Goal: Check status: Check status

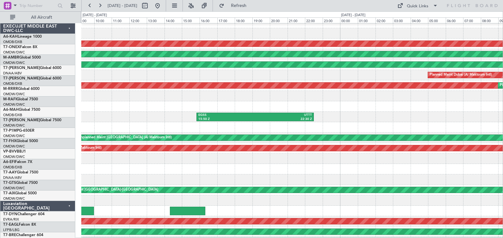
scroll to position [27, 0]
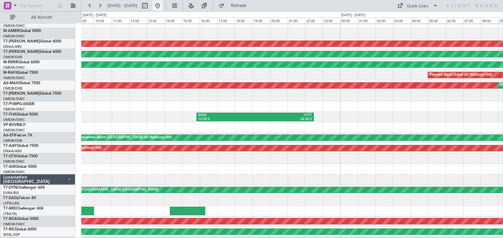
click at [162, 7] on button at bounding box center [157, 6] width 10 height 10
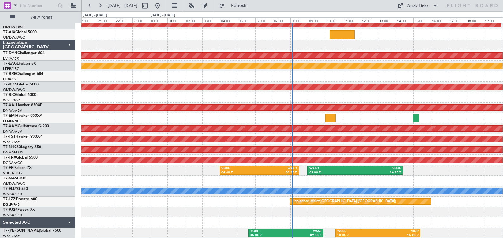
scroll to position [0, 0]
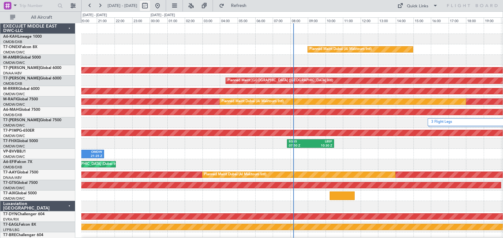
click at [150, 6] on button at bounding box center [145, 6] width 10 height 10
select select "8"
select select "2025"
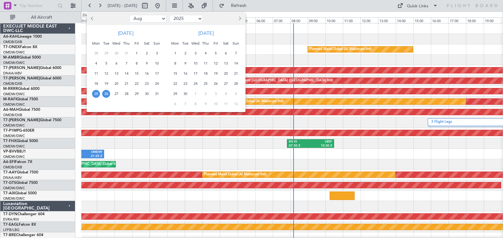
click at [156, 18] on select "Jan Feb Mar Apr May Jun [DATE] Aug Sep Oct Nov Dec" at bounding box center [147, 19] width 37 height 8
select select "7"
click at [129, 15] on select "Jan Feb Mar Apr May Jun [DATE] Aug Sep Oct Nov Dec" at bounding box center [147, 19] width 37 height 8
click at [137, 64] on span "11" at bounding box center [136, 63] width 8 height 8
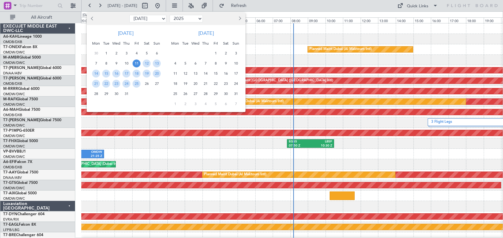
click at [137, 64] on span "11" at bounding box center [136, 63] width 8 height 8
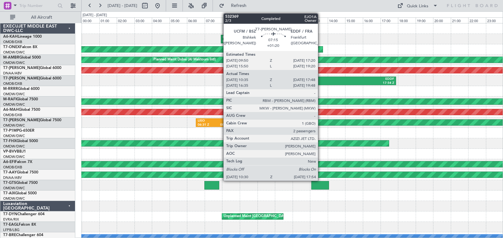
click at [321, 79] on div "UCFM" at bounding box center [298, 79] width 63 height 4
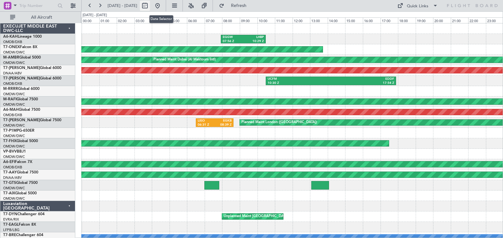
click at [150, 5] on button at bounding box center [145, 6] width 10 height 10
select select "7"
select select "2025"
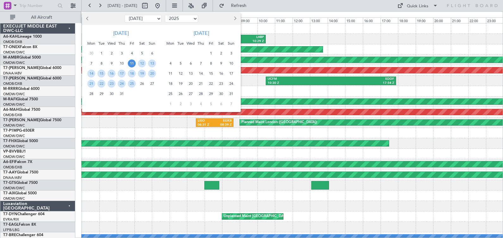
click at [142, 20] on select "Jan Feb Mar Apr May Jun [DATE] Aug Sep Oct Nov Dec" at bounding box center [143, 19] width 37 height 8
select select "6"
click at [125, 15] on select "Jan Feb Mar Apr May Jun [DATE] Aug Sep Oct Nov Dec" at bounding box center [143, 19] width 37 height 8
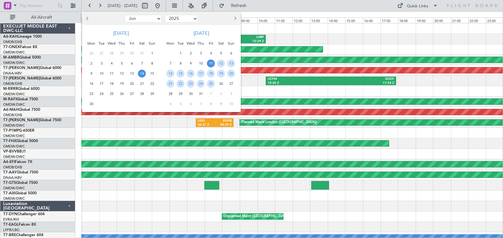
click at [142, 73] on span "14" at bounding box center [142, 74] width 8 height 8
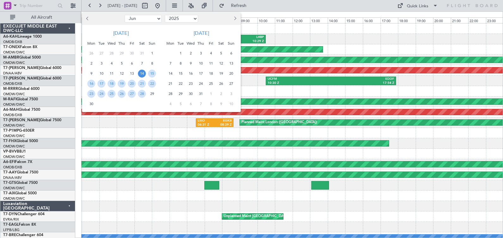
click at [142, 73] on span "14" at bounding box center [142, 74] width 8 height 8
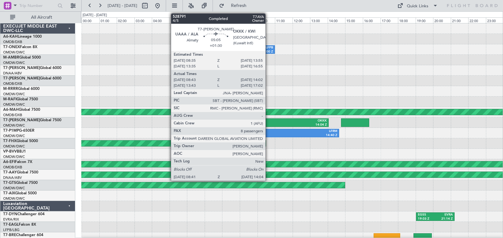
click at [268, 122] on div "UAAA" at bounding box center [258, 121] width 46 height 4
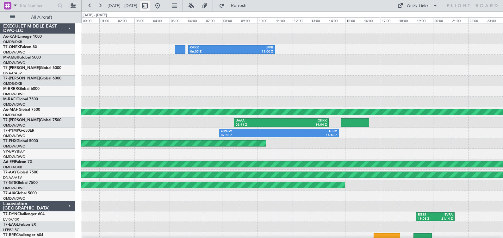
click at [150, 6] on button at bounding box center [145, 6] width 10 height 10
select select "6"
select select "2025"
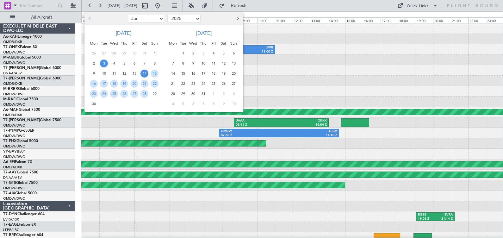
click at [106, 63] on span "3" at bounding box center [104, 63] width 8 height 8
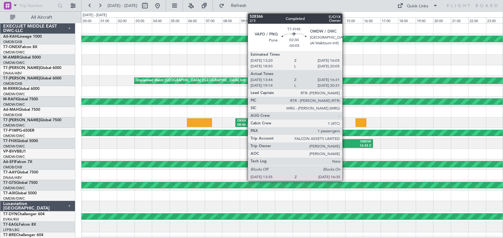
click at [345, 141] on div "VAPO" at bounding box center [334, 141] width 25 height 4
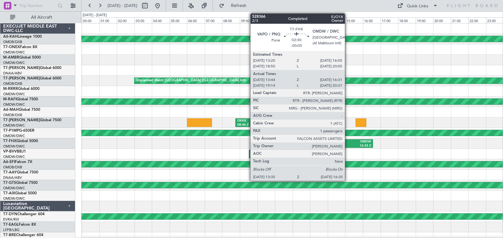
click at [347, 144] on div "16:35 Z" at bounding box center [358, 146] width 25 height 4
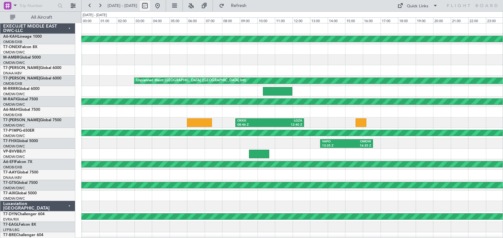
click at [150, 4] on button at bounding box center [145, 6] width 10 height 10
select select "6"
select select "2025"
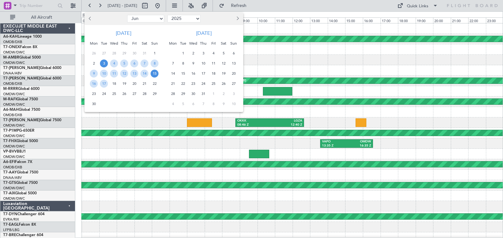
click at [155, 74] on span "15" at bounding box center [154, 74] width 8 height 8
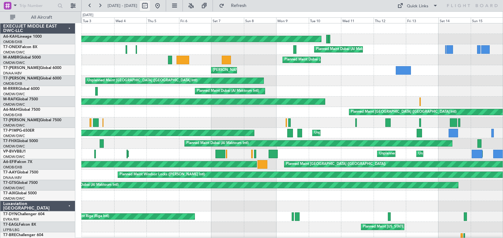
click at [150, 5] on button at bounding box center [145, 6] width 10 height 10
select select "6"
select select "2025"
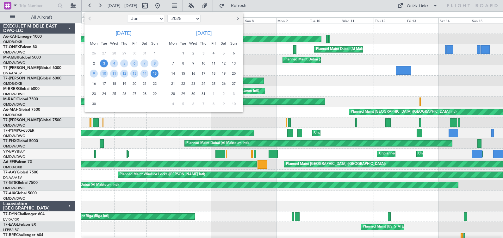
click at [155, 72] on span "15" at bounding box center [154, 74] width 8 height 8
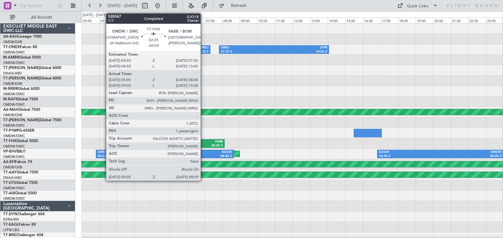
click at [203, 142] on div "VABB" at bounding box center [210, 141] width 25 height 4
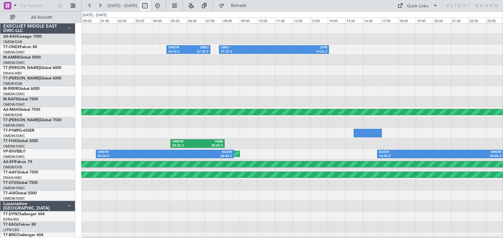
click at [150, 5] on button at bounding box center [145, 6] width 10 height 10
select select "6"
select select "2025"
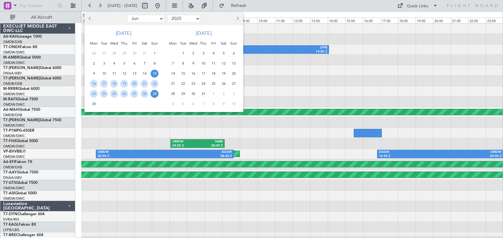
click at [155, 93] on span "29" at bounding box center [154, 94] width 8 height 8
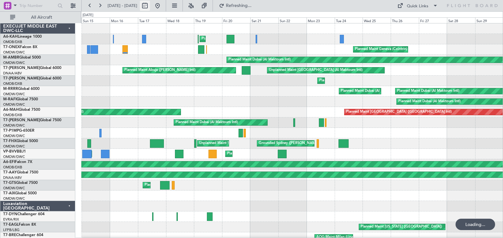
click at [150, 4] on button at bounding box center [145, 6] width 10 height 10
select select "6"
select select "2025"
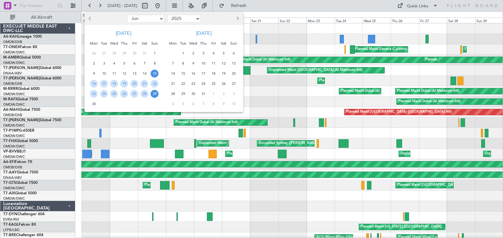
click at [155, 93] on span "29" at bounding box center [154, 94] width 8 height 8
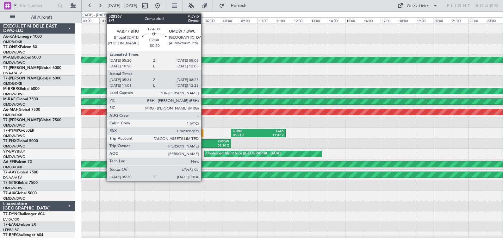
click at [204, 143] on div "VABP" at bounding box center [192, 141] width 25 height 4
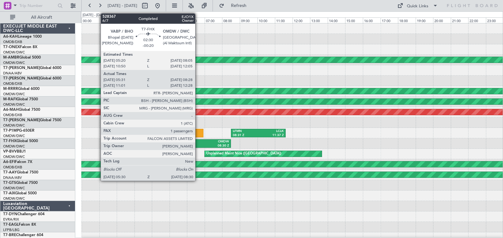
click at [198, 144] on div "05:30 Z" at bounding box center [192, 146] width 25 height 4
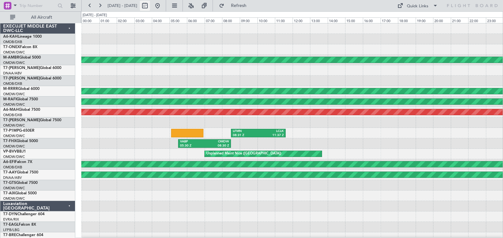
click at [150, 5] on button at bounding box center [145, 6] width 10 height 10
select select "6"
select select "2025"
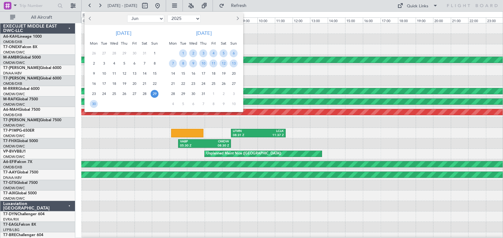
click at [141, 20] on select "Jan Feb Mar Apr May Jun [DATE] Aug Sep Oct Nov Dec" at bounding box center [145, 19] width 37 height 8
select select "8"
click at [127, 15] on select "Jan Feb Mar Apr May Jun [DATE] Aug Sep Oct Nov Dec" at bounding box center [145, 19] width 37 height 8
click at [94, 65] on span "4" at bounding box center [94, 63] width 8 height 8
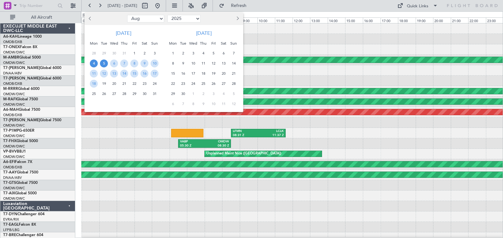
click at [104, 64] on span "5" at bounding box center [104, 63] width 8 height 8
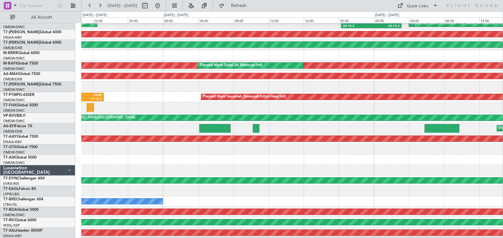
scroll to position [41, 0]
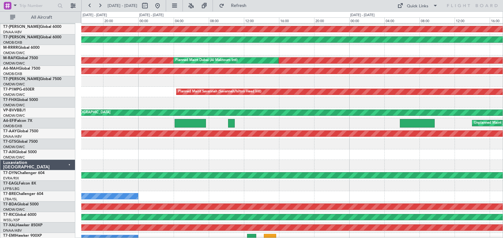
click at [107, 126] on div "Unplanned Maint [GEOGRAPHIC_DATA] ([GEOGRAPHIC_DATA] Intl)" at bounding box center [291, 123] width 421 height 10
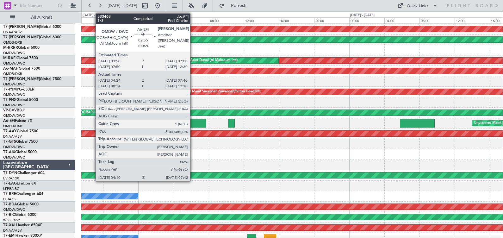
click at [193, 122] on div at bounding box center [189, 123] width 31 height 9
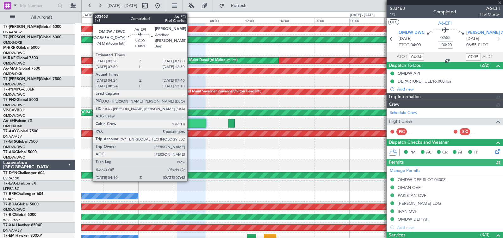
type input "[PERSON_NAME] ([PERSON_NAME])"
type input "6955"
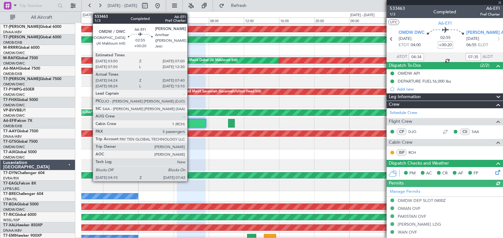
click at [190, 123] on div at bounding box center [189, 123] width 31 height 9
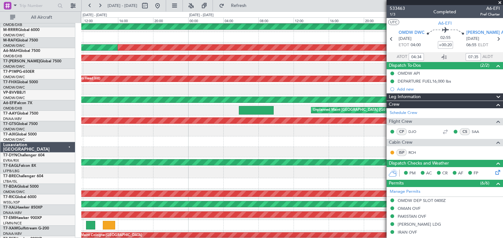
scroll to position [60, 0]
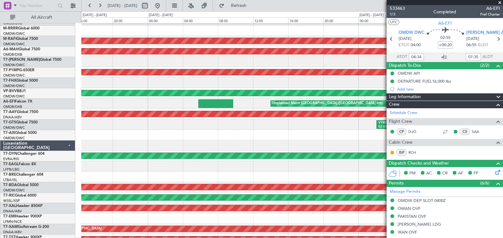
click at [144, 103] on div "Unplanned Maint [GEOGRAPHIC_DATA] ([GEOGRAPHIC_DATA] Intl)" at bounding box center [291, 103] width 421 height 10
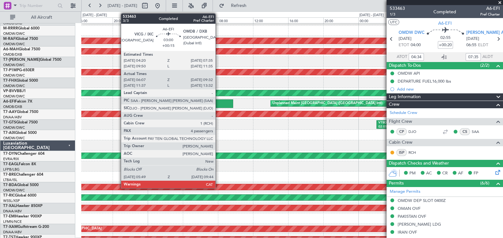
click at [218, 102] on div at bounding box center [215, 103] width 34 height 9
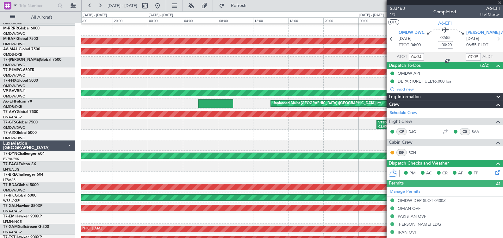
type input "[PERSON_NAME] ([PERSON_NAME])"
type input "6955"
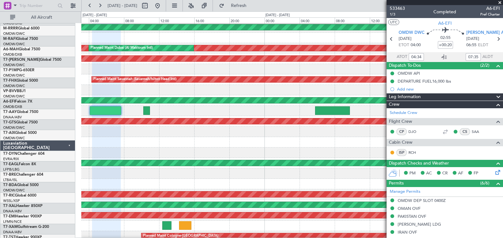
scroll to position [52, 0]
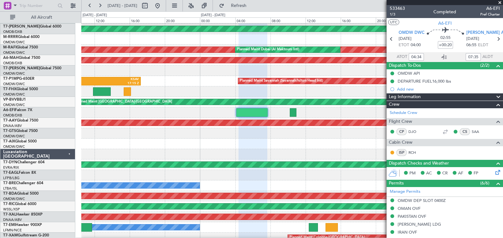
click at [416, 143] on fb-app "[DATE] - [DATE] Refresh Quick Links All Aircraft Unplanned Maint [GEOGRAPHIC_DA…" at bounding box center [251, 121] width 503 height 233
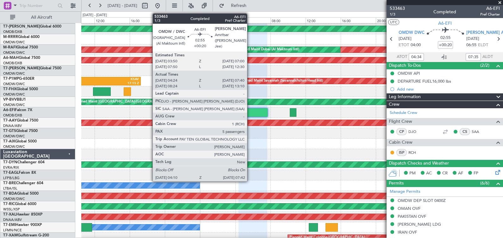
click at [250, 112] on div at bounding box center [251, 112] width 31 height 9
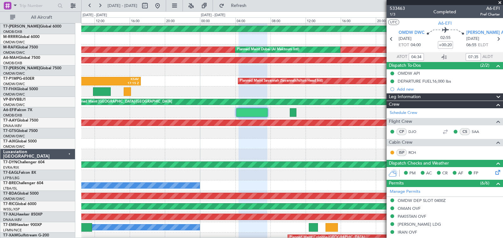
type input "[PERSON_NAME] ([PERSON_NAME])"
type input "6955"
click at [499, 3] on span at bounding box center [499, 3] width 6 height 6
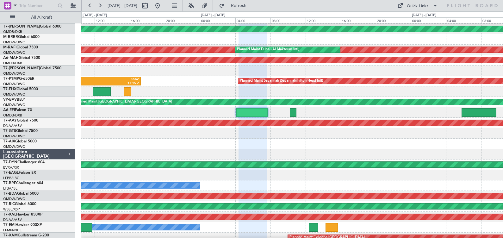
type input "0"
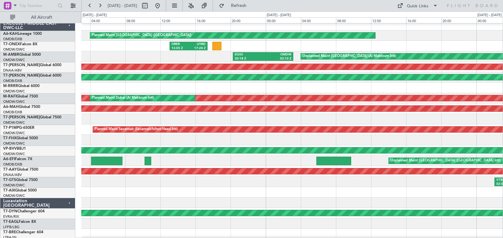
scroll to position [0, 0]
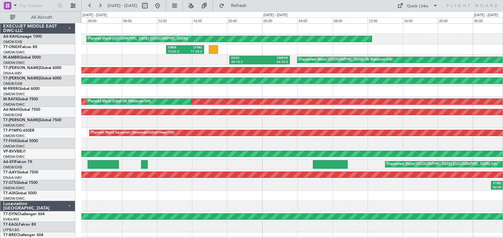
click at [202, 63] on div "Unplanned Maint [GEOGRAPHIC_DATA] (Al Maktoum Intl) EGSS 20:18 Z OMDW 03:10 Z P…" at bounding box center [291, 60] width 421 height 10
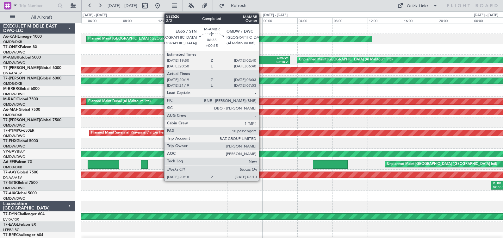
click at [261, 58] on div "OMDW" at bounding box center [274, 58] width 28 height 4
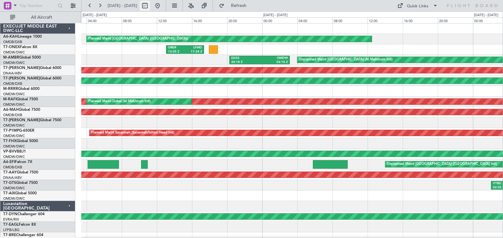
click at [150, 6] on button at bounding box center [145, 6] width 10 height 10
select select "8"
select select "2025"
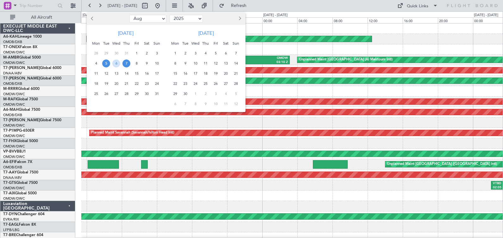
click at [149, 18] on select "Jan Feb Mar Apr May Jun [DATE] Aug Sep Oct Nov Dec" at bounding box center [147, 19] width 37 height 8
select select "7"
click at [129, 15] on select "Jan Feb Mar Apr May Jun [DATE] Aug Sep Oct Nov Dec" at bounding box center [147, 19] width 37 height 8
click at [158, 64] on span "13" at bounding box center [157, 63] width 8 height 8
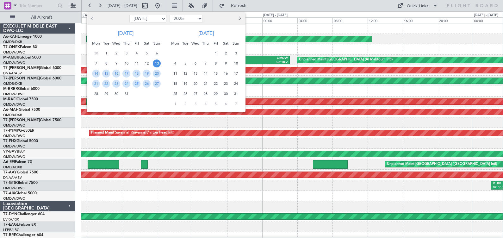
click at [158, 64] on span "13" at bounding box center [157, 63] width 8 height 8
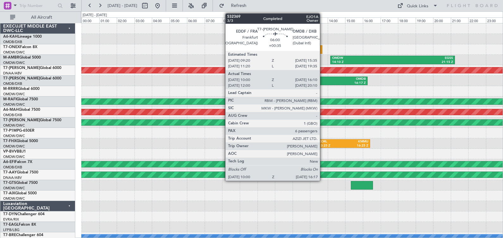
click at [322, 80] on div "OMDB" at bounding box center [338, 79] width 53 height 4
click at [321, 79] on div "OMDB" at bounding box center [338, 79] width 53 height 4
